Goal: Feedback & Contribution: Submit feedback/report problem

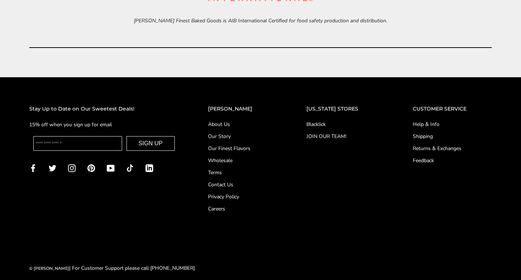
scroll to position [3015, 0]
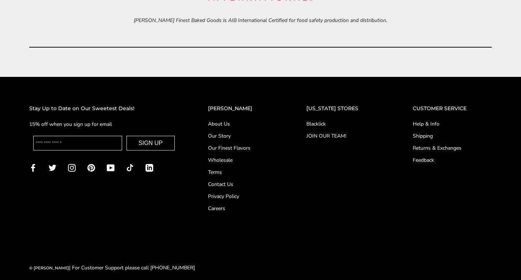
click at [239, 186] on link "Contact Us" at bounding box center [242, 184] width 69 height 8
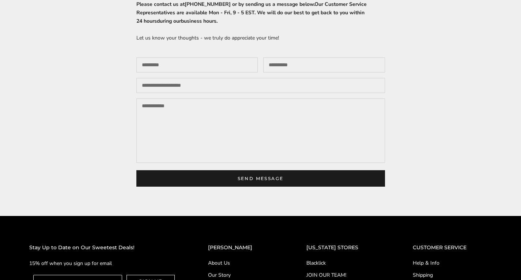
scroll to position [165, 0]
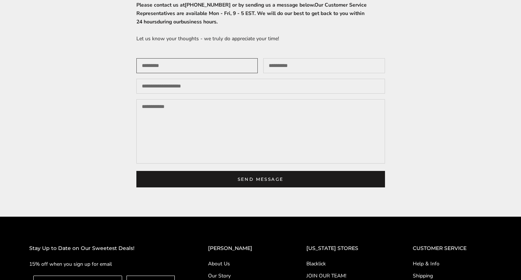
click at [228, 65] on input "Your name" at bounding box center [197, 65] width 122 height 15
click at [222, 65] on input "Your name" at bounding box center [197, 65] width 122 height 15
type input "**********"
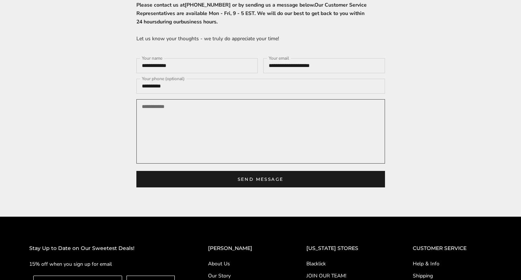
click at [278, 133] on textarea "Your message" at bounding box center [260, 131] width 249 height 64
click at [167, 113] on textarea "Your message" at bounding box center [260, 131] width 249 height 64
paste textarea "**********"
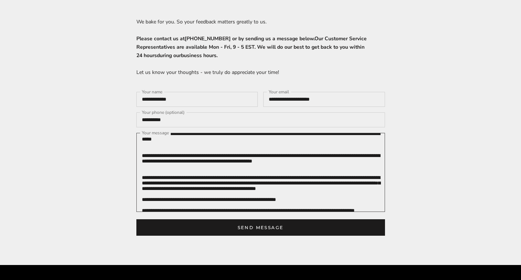
scroll to position [34, 0]
click at [348, 166] on textarea "Your message" at bounding box center [260, 172] width 249 height 79
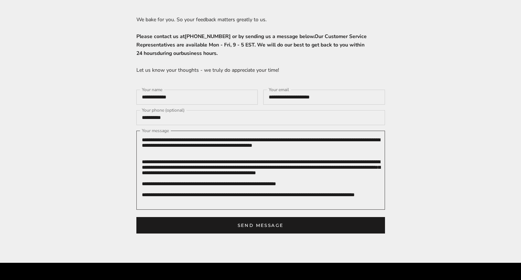
scroll to position [134, 0]
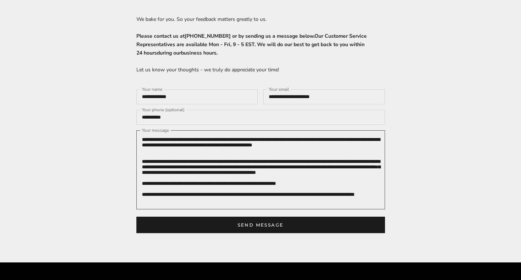
click at [336, 177] on textarea "Your message" at bounding box center [260, 169] width 249 height 79
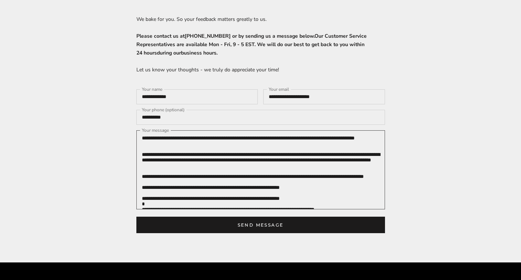
scroll to position [94, 0]
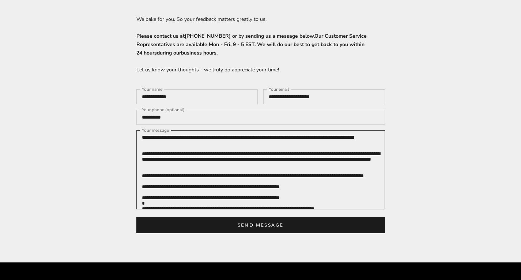
click at [345, 195] on textarea "Your message" at bounding box center [260, 169] width 249 height 79
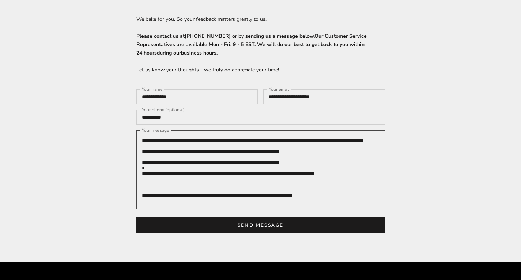
scroll to position [125, 0]
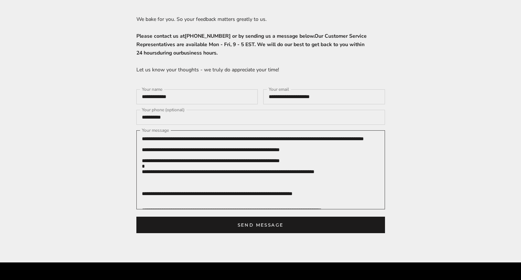
click at [352, 192] on textarea "Your message" at bounding box center [260, 169] width 249 height 79
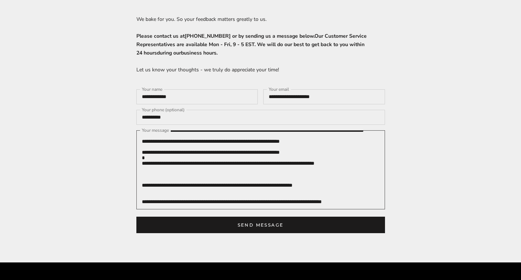
scroll to position [186, 0]
click at [235, 148] on textarea "Your message" at bounding box center [260, 169] width 249 height 79
click at [299, 144] on textarea "Your message" at bounding box center [260, 169] width 249 height 79
click at [296, 151] on textarea "Your message" at bounding box center [260, 169] width 249 height 79
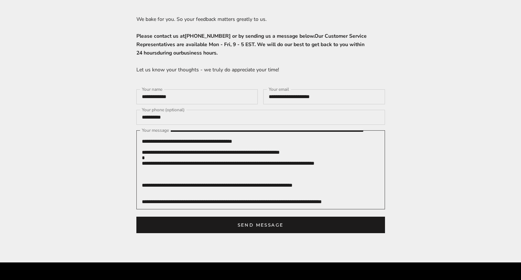
click at [326, 181] on textarea "Your message" at bounding box center [260, 169] width 249 height 79
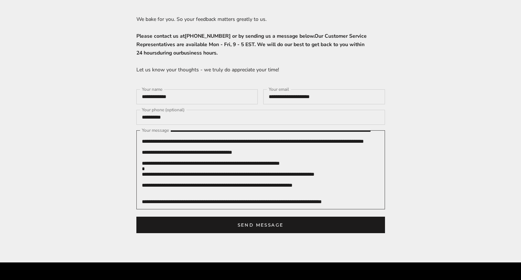
scroll to position [194, 0]
click at [350, 200] on textarea "Your message" at bounding box center [260, 169] width 249 height 79
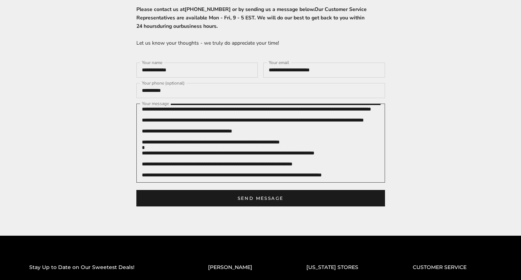
scroll to position [162, 0]
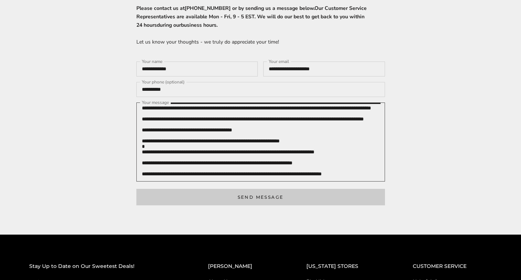
type textarea "**********"
click at [351, 197] on button "Send message" at bounding box center [260, 197] width 249 height 16
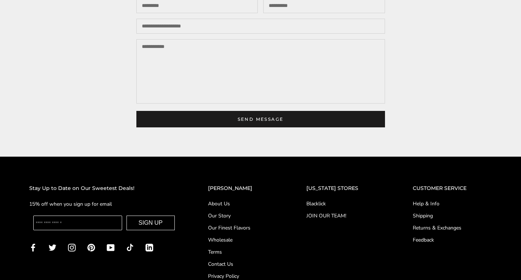
scroll to position [353, 0]
